Goal: Entertainment & Leisure: Consume media (video, audio)

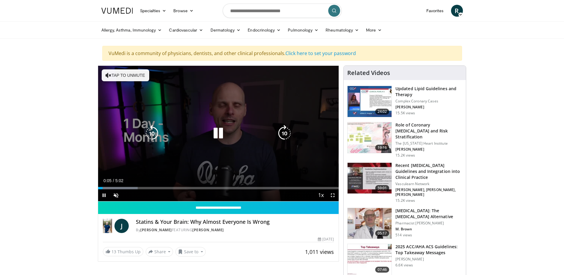
click at [106, 75] on icon "Video Player" at bounding box center [109, 75] width 6 height 6
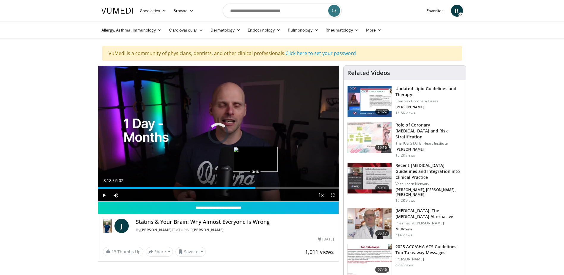
click at [256, 187] on div "Progress Bar" at bounding box center [256, 188] width 1 height 2
